Goal: Transaction & Acquisition: Purchase product/service

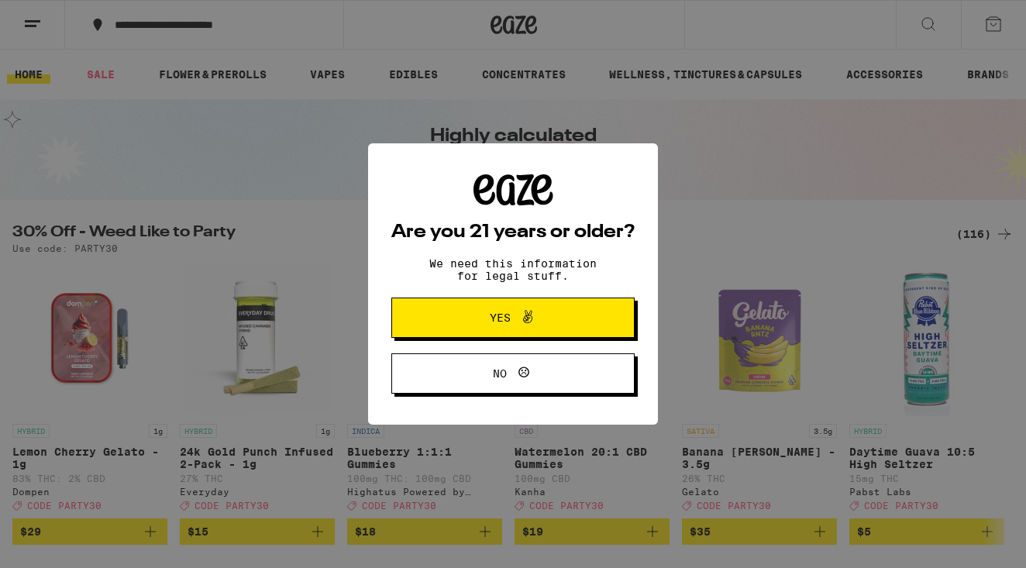
click at [505, 319] on span "Yes" at bounding box center [500, 317] width 21 height 11
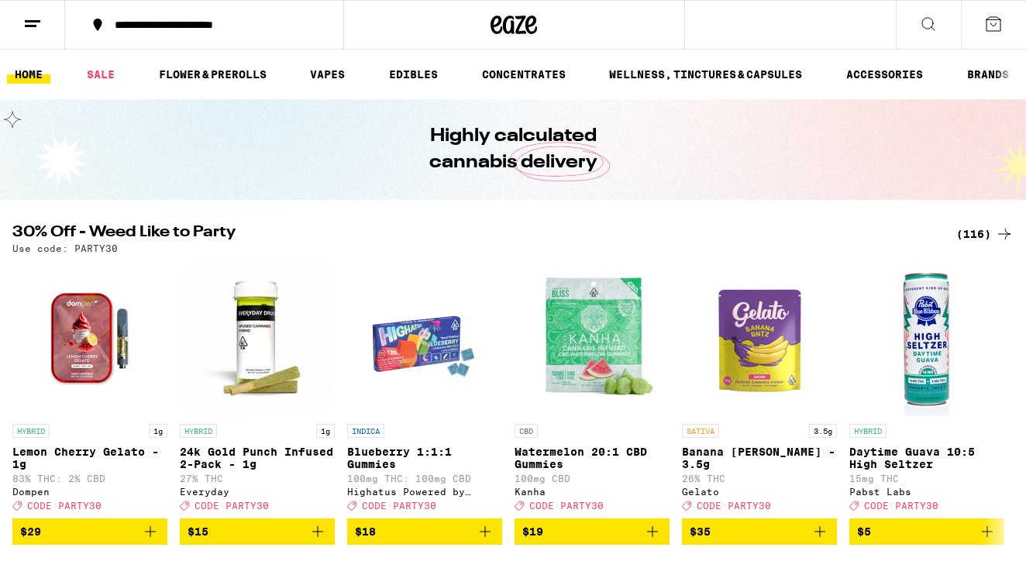
click at [994, 23] on icon at bounding box center [993, 24] width 19 height 19
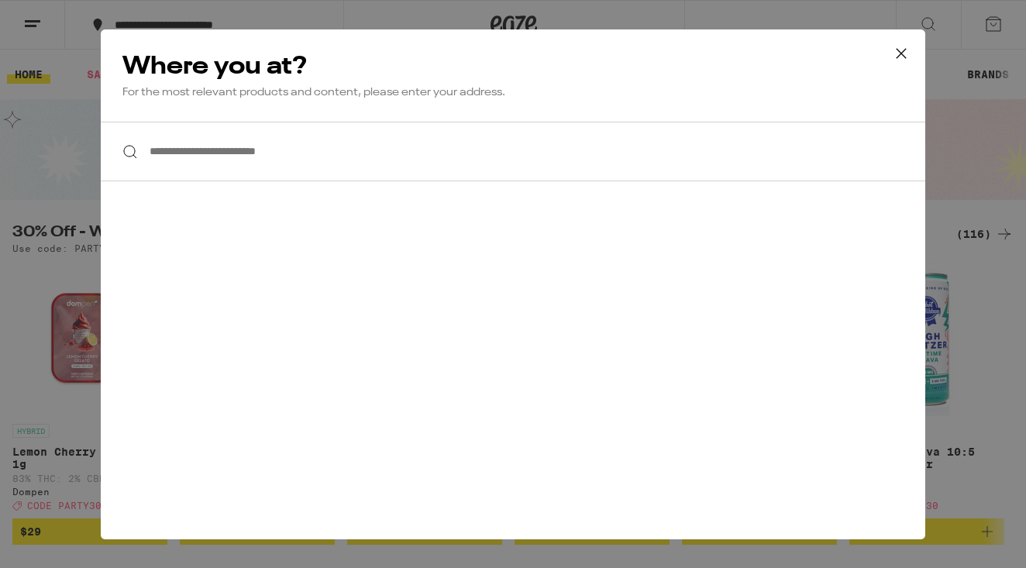
click at [190, 150] on input "**********" at bounding box center [513, 152] width 825 height 60
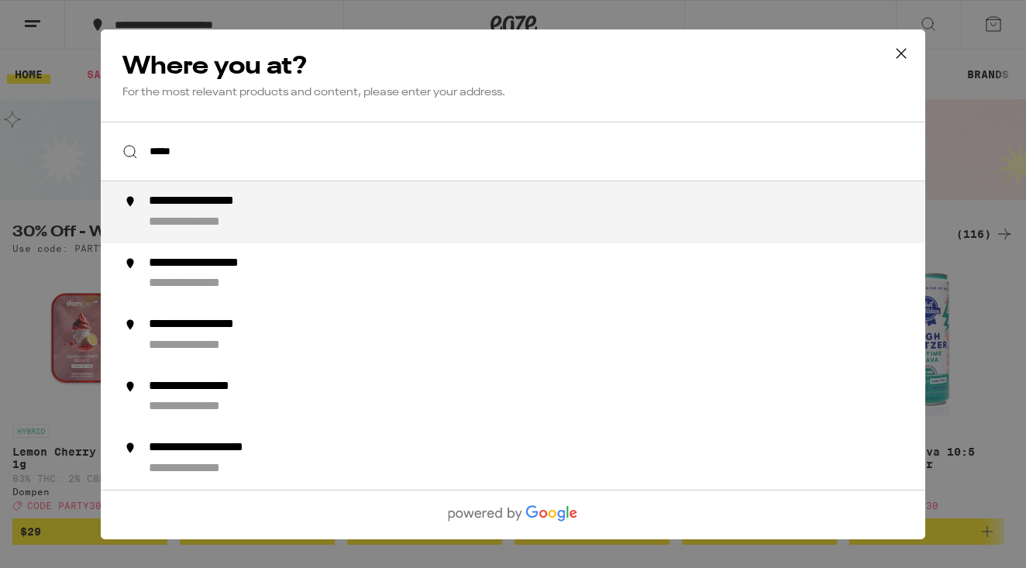
type input "******"
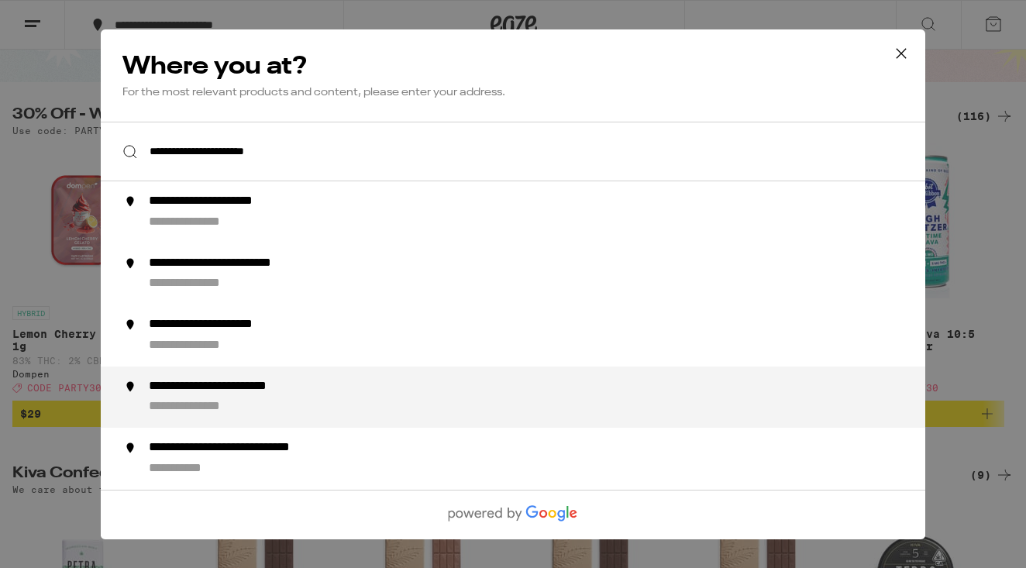
scroll to position [119, 0]
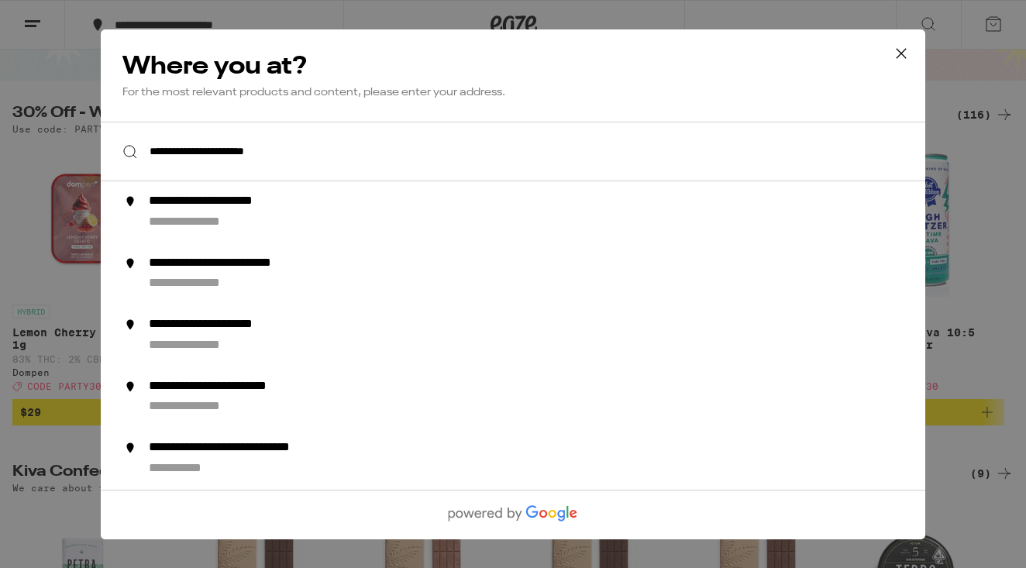
click at [381, 153] on input "**********" at bounding box center [513, 152] width 825 height 60
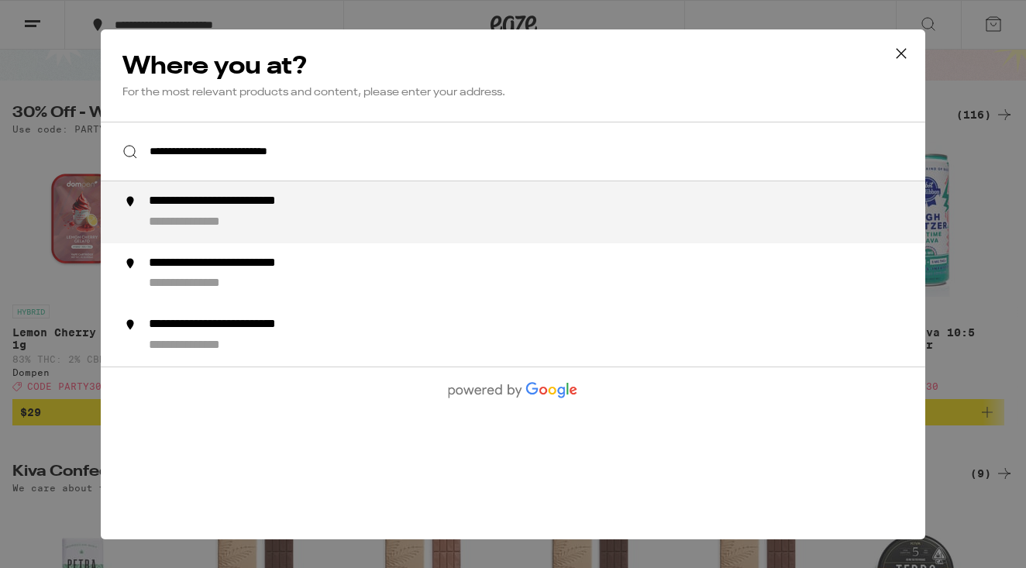
type input "**********"
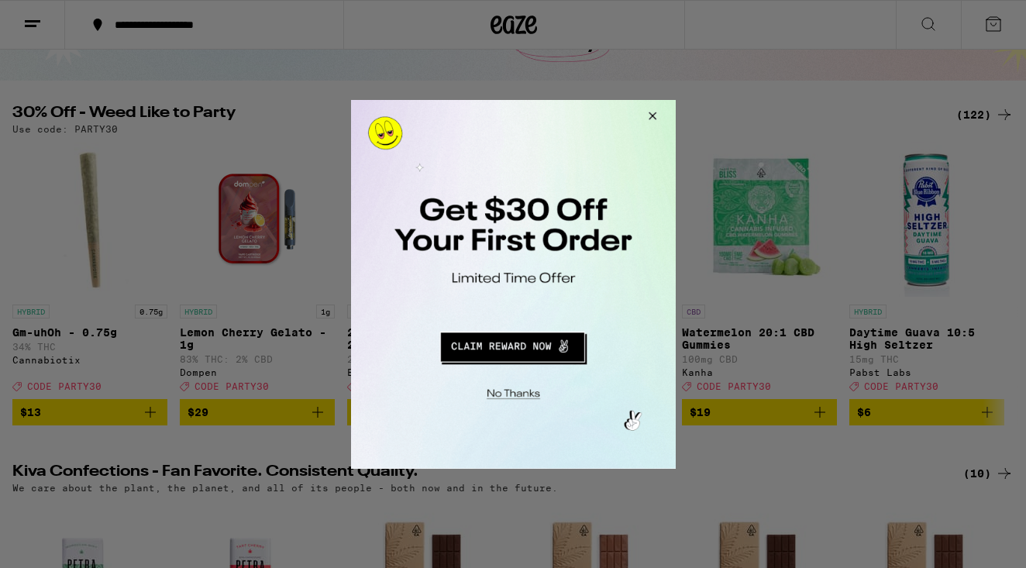
click at [652, 119] on button "Close Modal" at bounding box center [650, 117] width 42 height 37
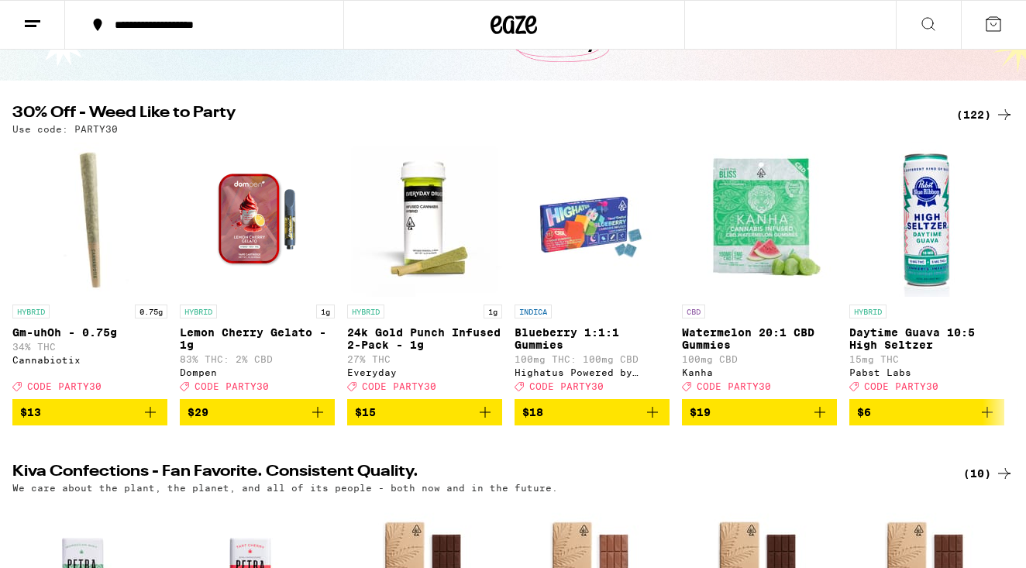
click at [29, 23] on icon at bounding box center [32, 24] width 19 height 19
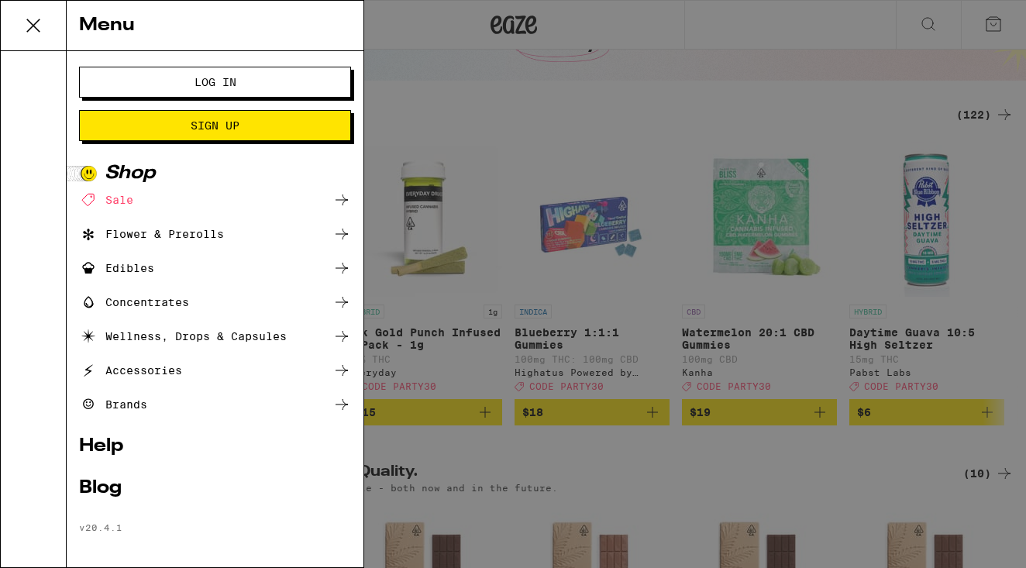
click at [195, 83] on span "Log In" at bounding box center [216, 82] width 42 height 11
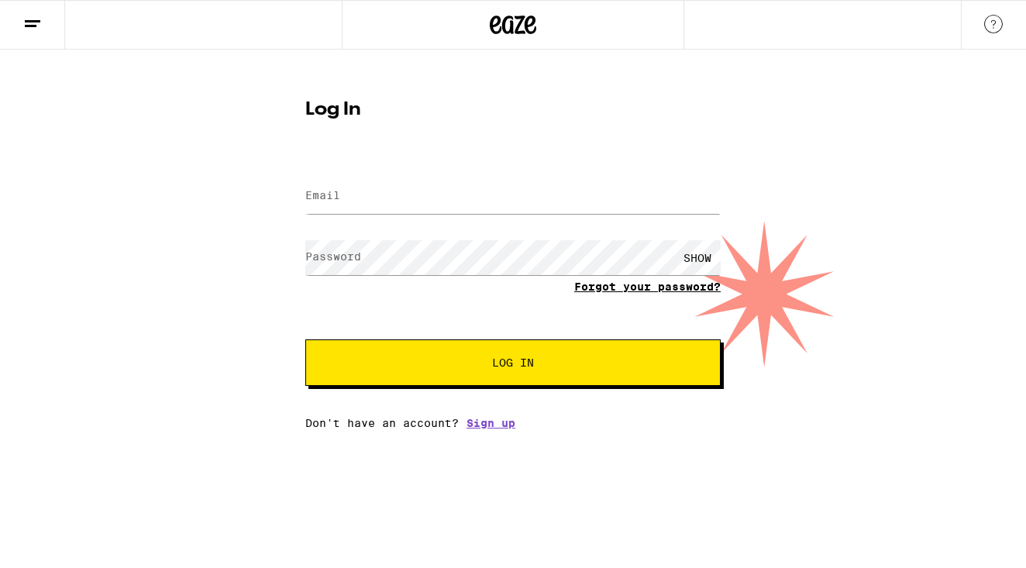
click at [651, 290] on form "Email Email Password Password SHOW Forgot your password? Log In" at bounding box center [512, 272] width 415 height 228
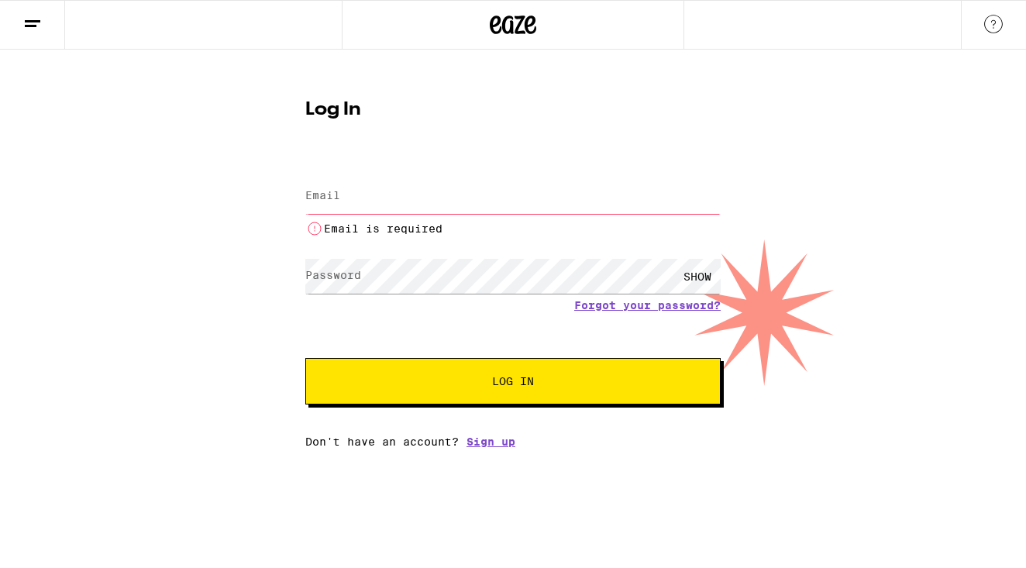
click at [353, 203] on input "Email" at bounding box center [512, 196] width 415 height 35
click at [506, 334] on form "Email Email Email is required Password Password SHOW Forgot your password? Log …" at bounding box center [512, 281] width 415 height 246
click at [365, 203] on input "Email" at bounding box center [512, 196] width 415 height 35
click at [672, 305] on link "Forgot your password?" at bounding box center [647, 305] width 146 height 12
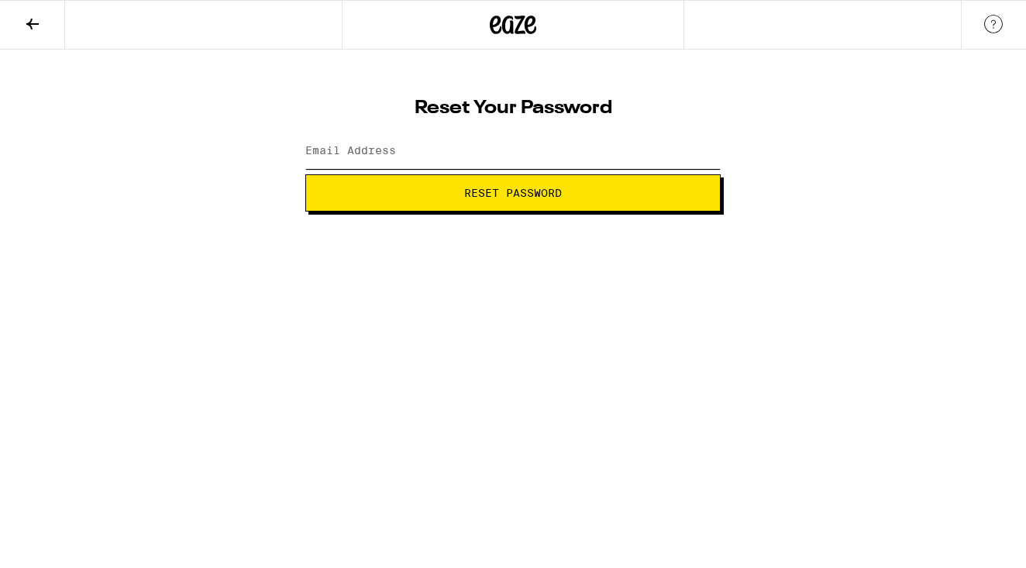
click at [481, 145] on input "Email Address" at bounding box center [512, 151] width 415 height 35
type input "[EMAIL_ADDRESS][DOMAIN_NAME]"
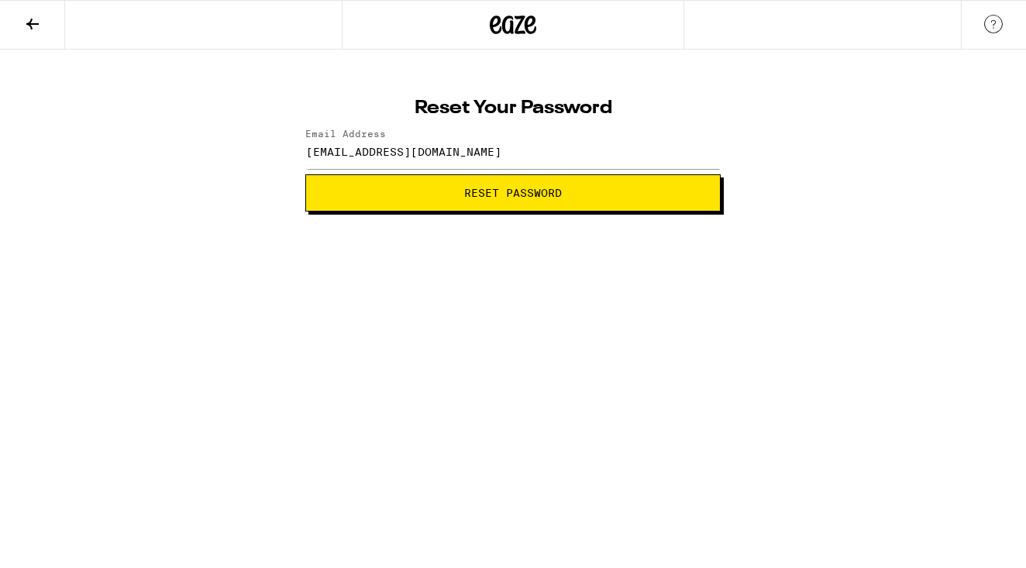
click at [483, 188] on span "Reset Password" at bounding box center [513, 193] width 98 height 11
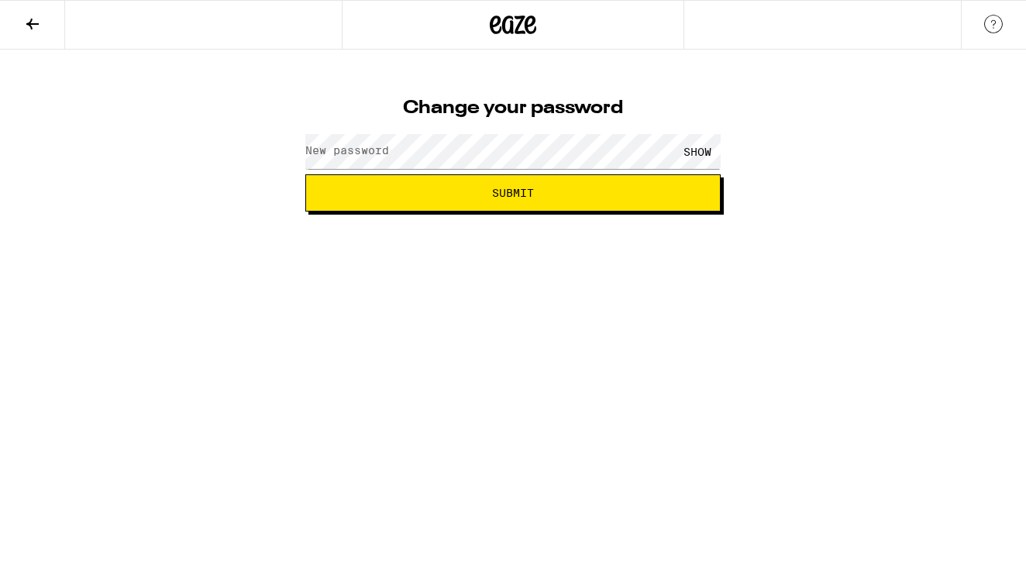
click at [389, 150] on label "New password" at bounding box center [347, 150] width 84 height 12
click at [698, 152] on div "SHOW" at bounding box center [697, 151] width 47 height 35
click at [550, 198] on button "Submit" at bounding box center [512, 192] width 415 height 37
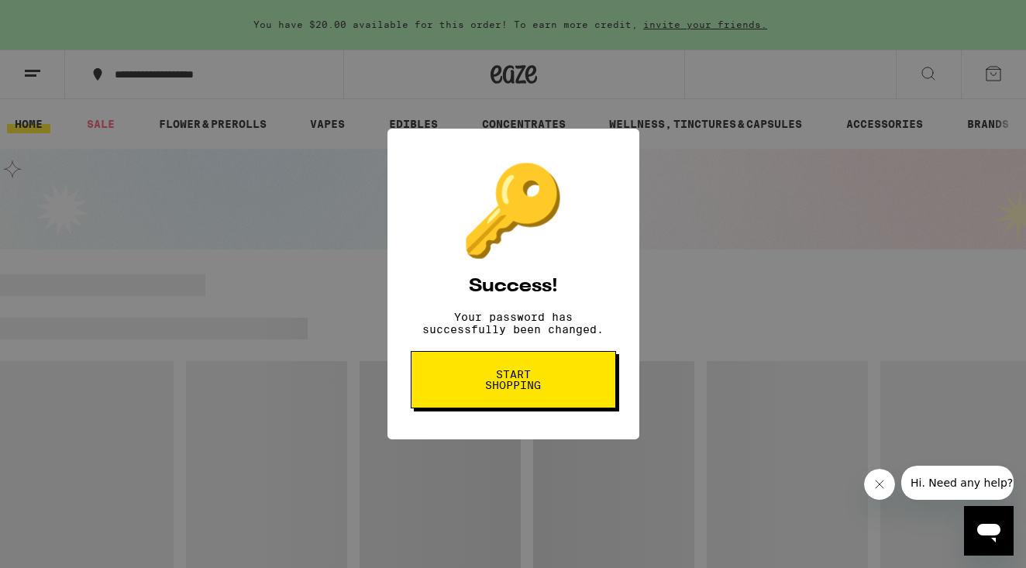
click at [525, 401] on button "Start shopping" at bounding box center [513, 379] width 205 height 57
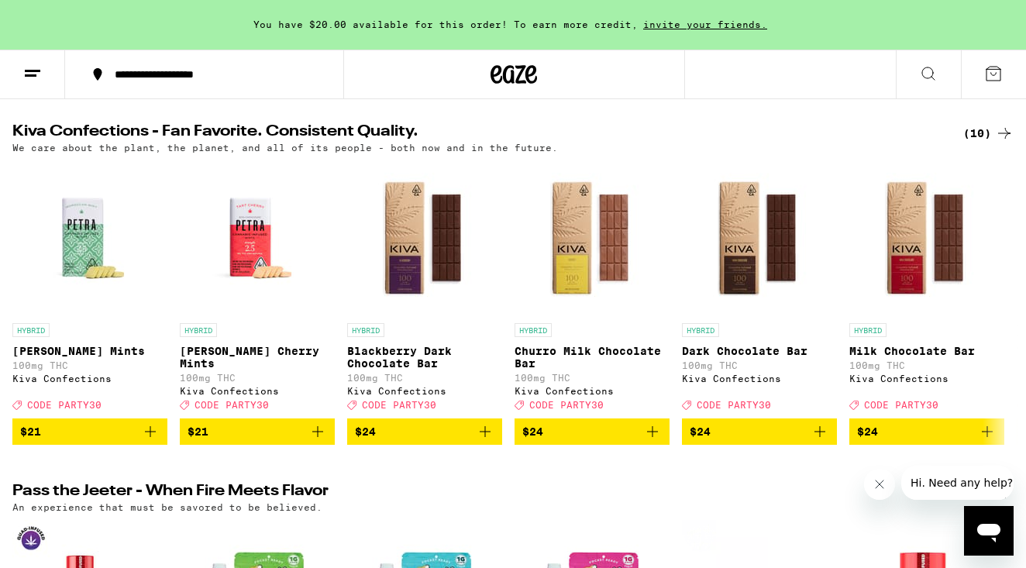
scroll to position [510, 0]
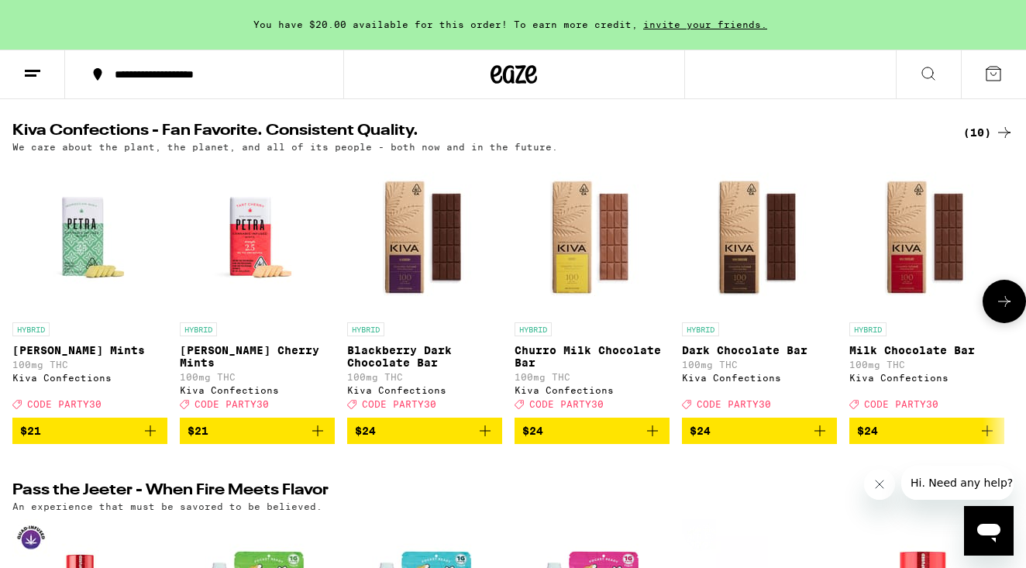
click at [488, 440] on icon "Add to bag" at bounding box center [485, 431] width 19 height 19
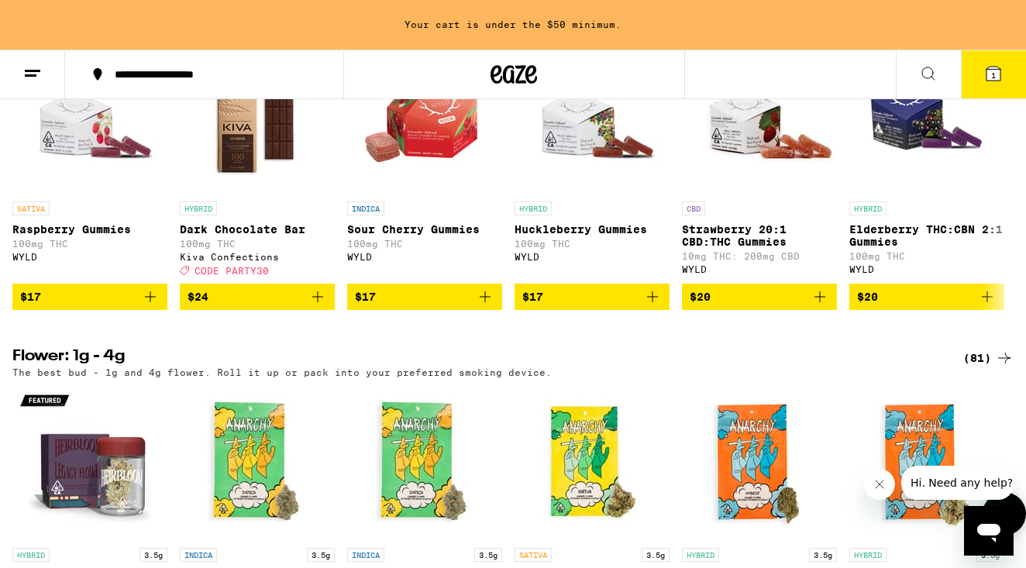
scroll to position [1341, 0]
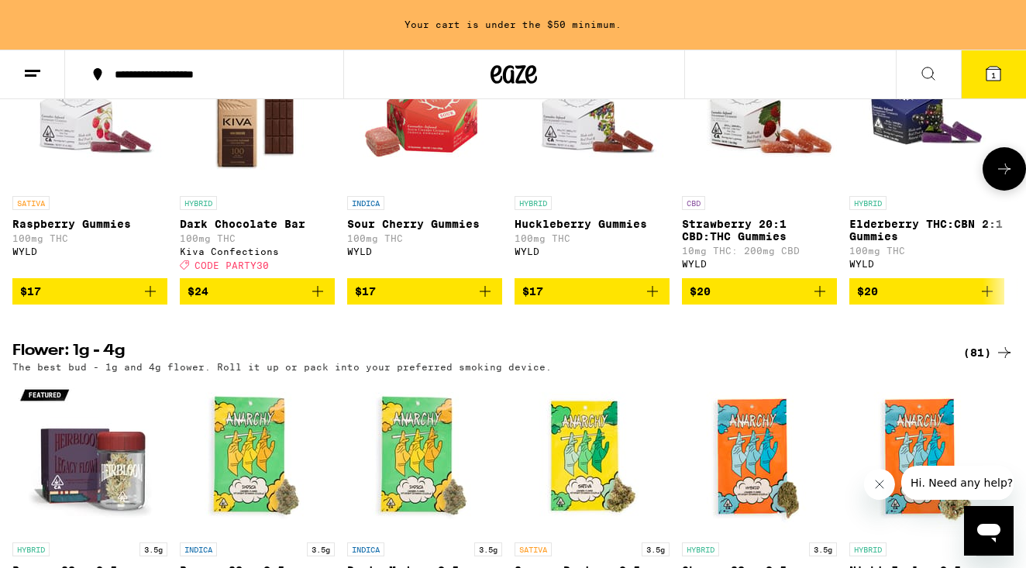
click at [153, 301] on icon "Add to bag" at bounding box center [150, 291] width 19 height 19
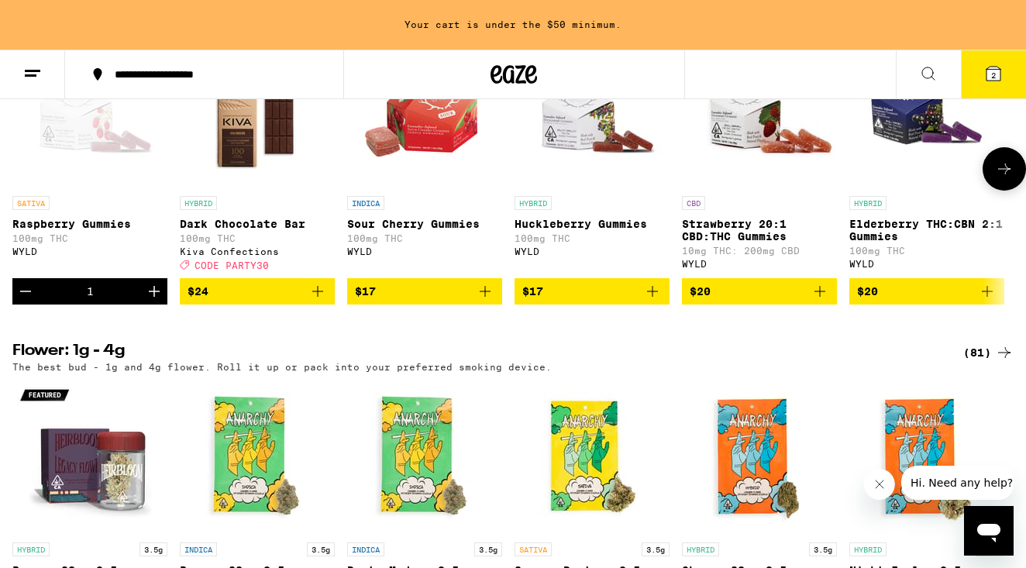
click at [153, 301] on icon "Increment" at bounding box center [154, 291] width 19 height 19
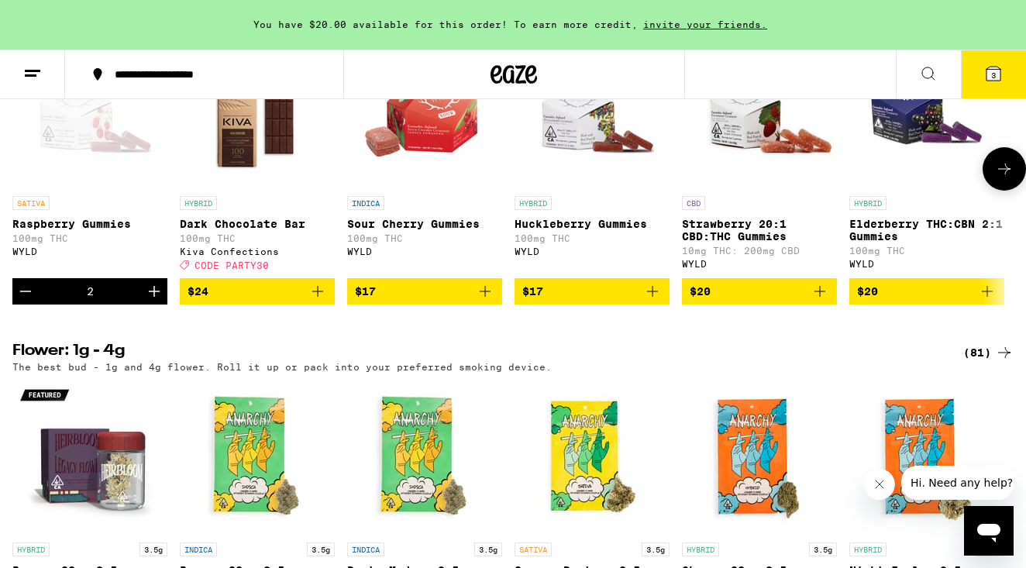
click at [153, 301] on icon "Increment" at bounding box center [154, 291] width 19 height 19
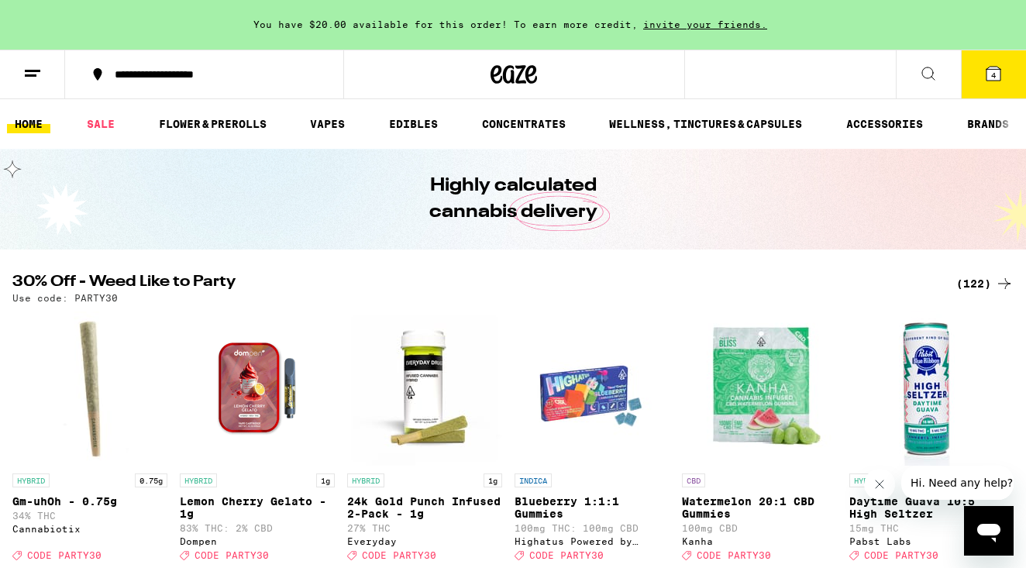
scroll to position [0, 0]
click at [998, 73] on icon at bounding box center [994, 74] width 14 height 14
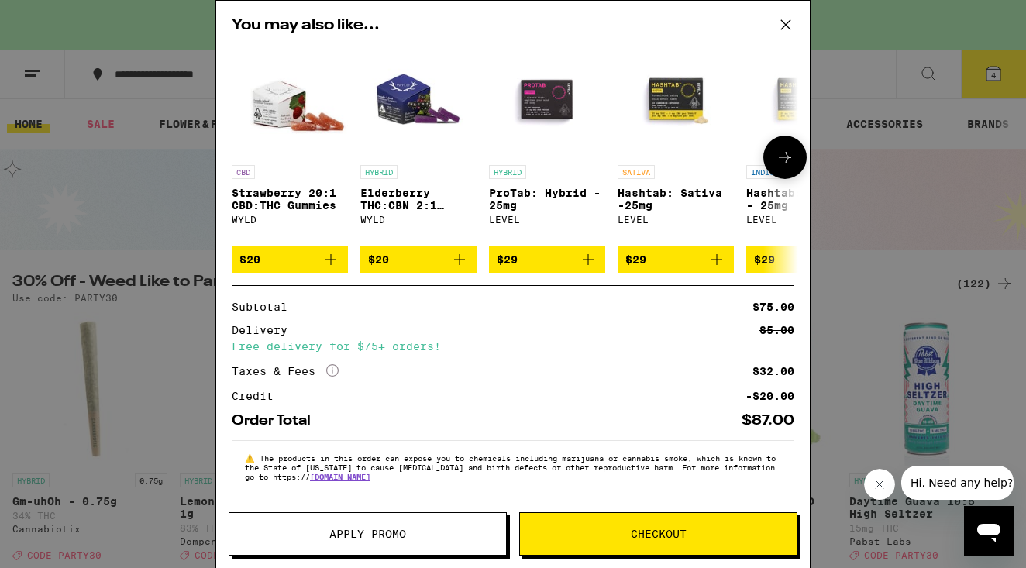
scroll to position [208, 0]
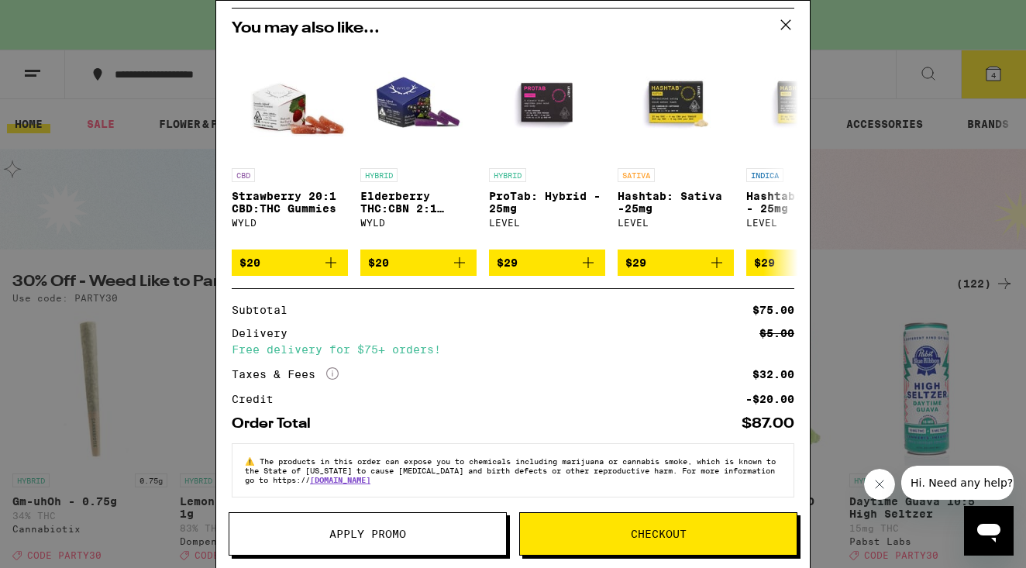
click at [356, 529] on span "Apply Promo" at bounding box center [367, 534] width 77 height 11
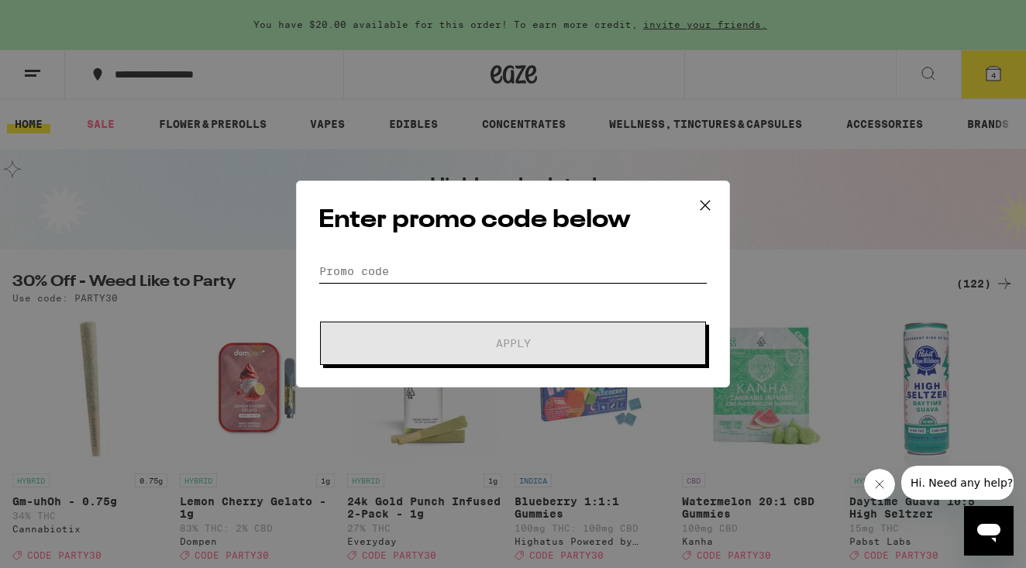
click at [333, 274] on input "Promo Code" at bounding box center [513, 271] width 389 height 23
click at [332, 274] on input "Promo Code" at bounding box center [513, 271] width 389 height 23
type input "W"
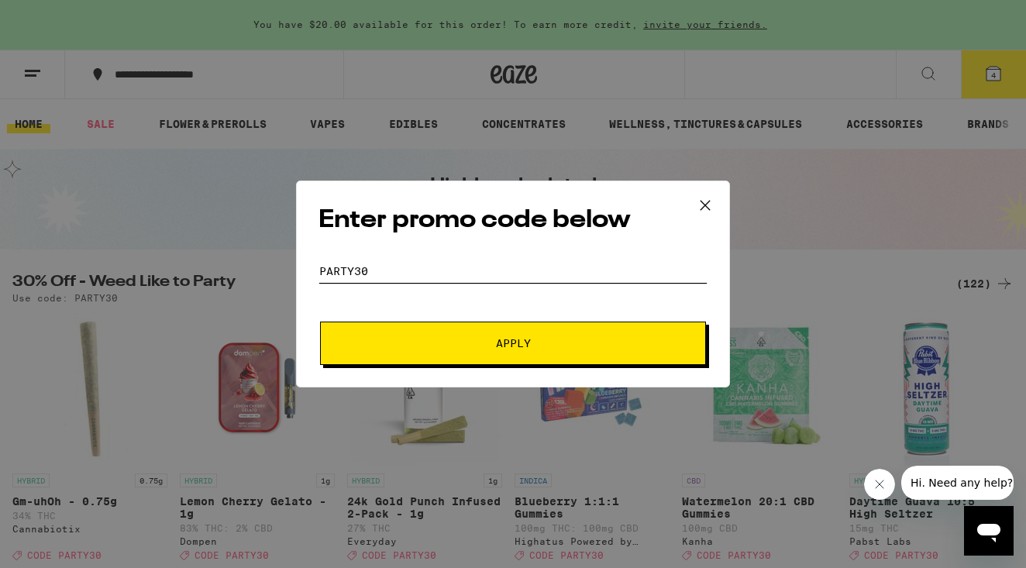
type input "Party30"
click at [501, 341] on span "Apply" at bounding box center [513, 343] width 35 height 11
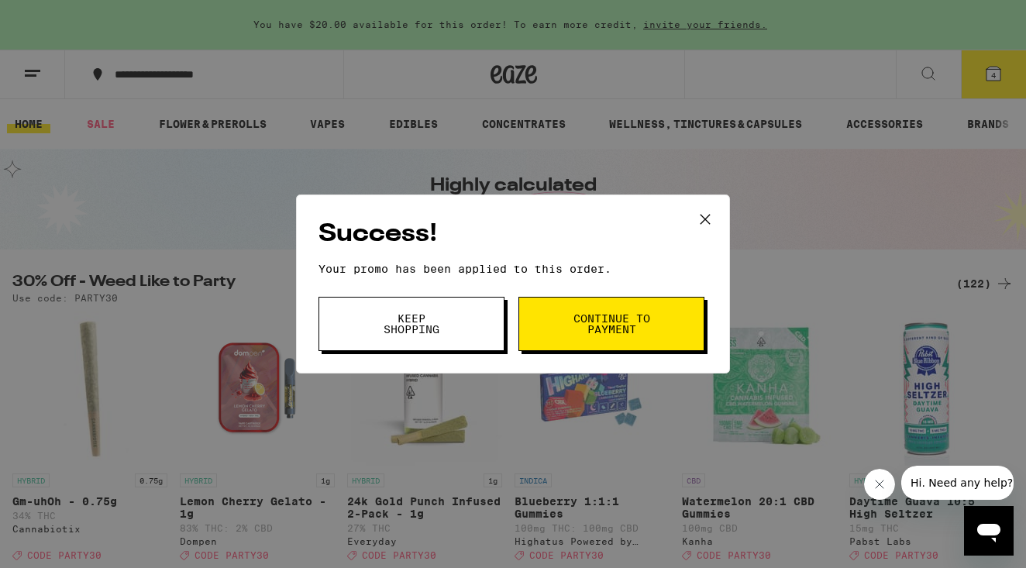
click at [583, 326] on span "Continue to payment" at bounding box center [611, 324] width 79 height 22
